Goal: Information Seeking & Learning: Learn about a topic

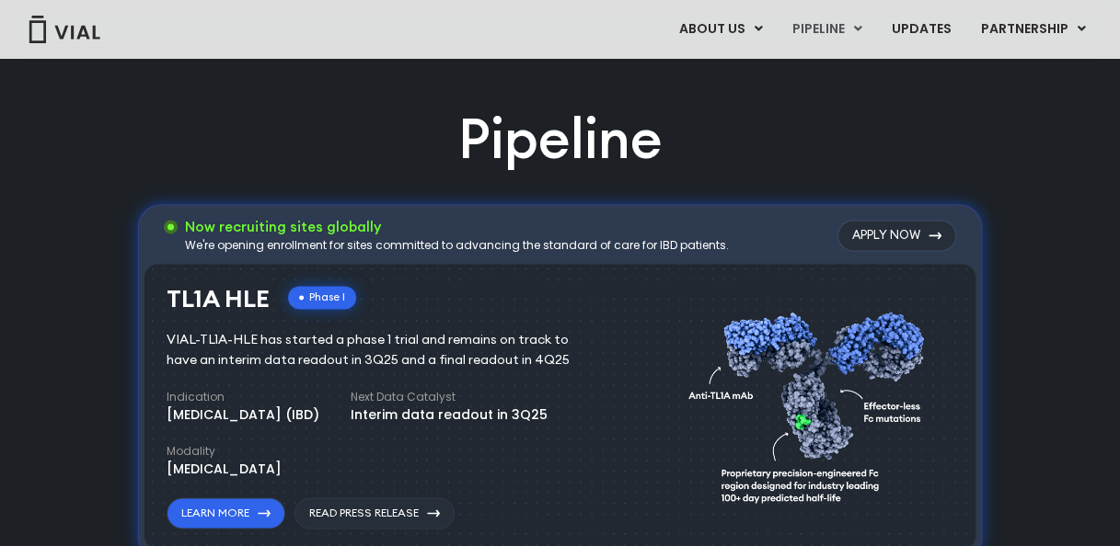
scroll to position [1245, 0]
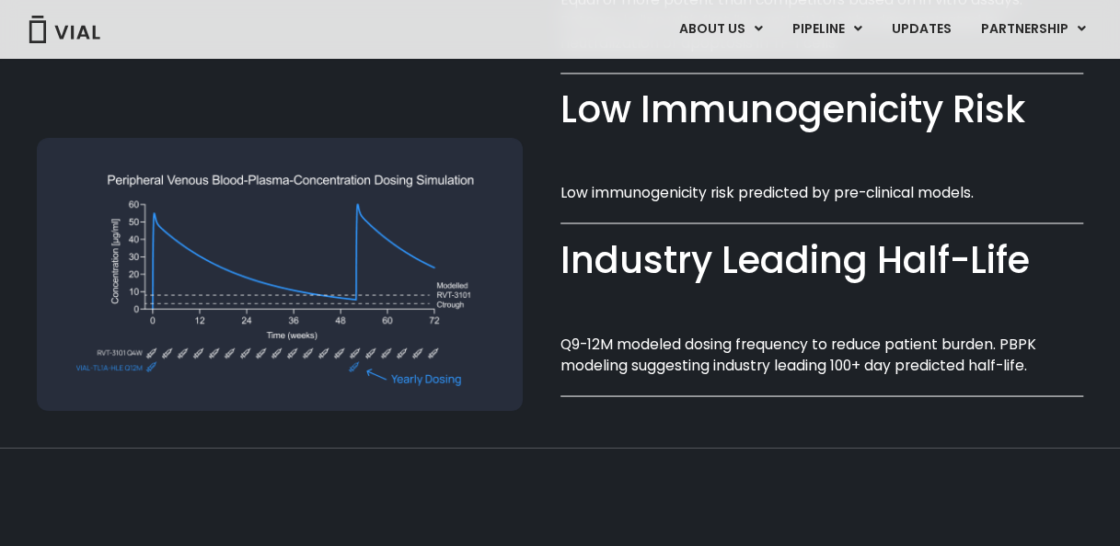
scroll to position [1259, 0]
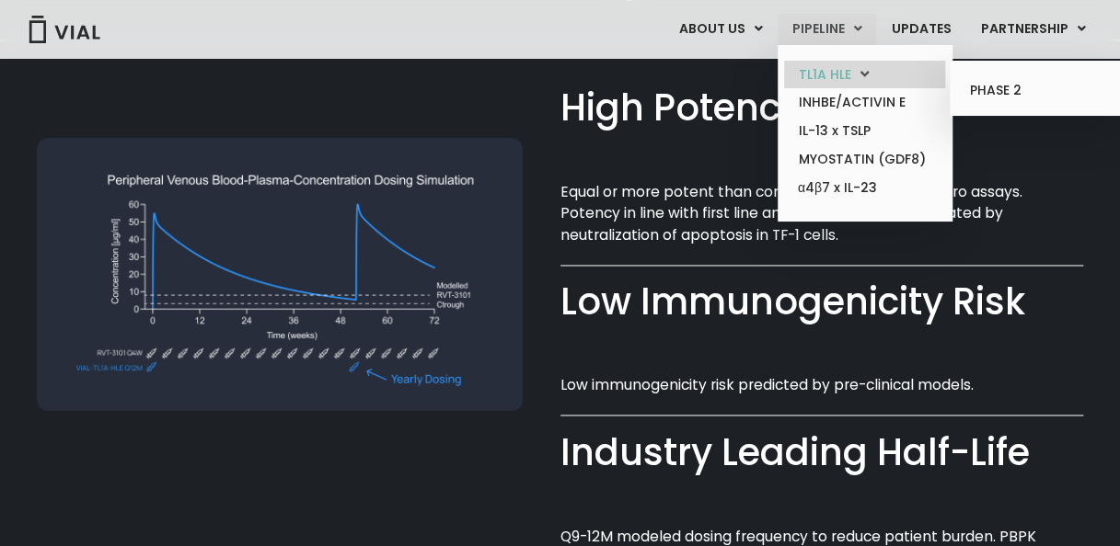
click at [856, 72] on link "TL1A HLE" at bounding box center [864, 75] width 161 height 29
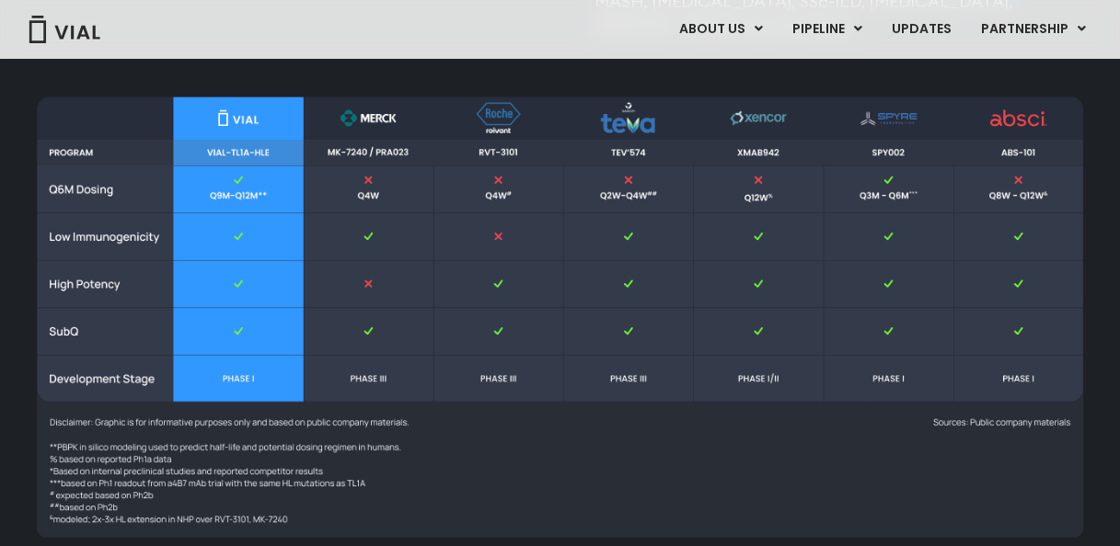
scroll to position [2545, 0]
